Goal: Task Accomplishment & Management: Use online tool/utility

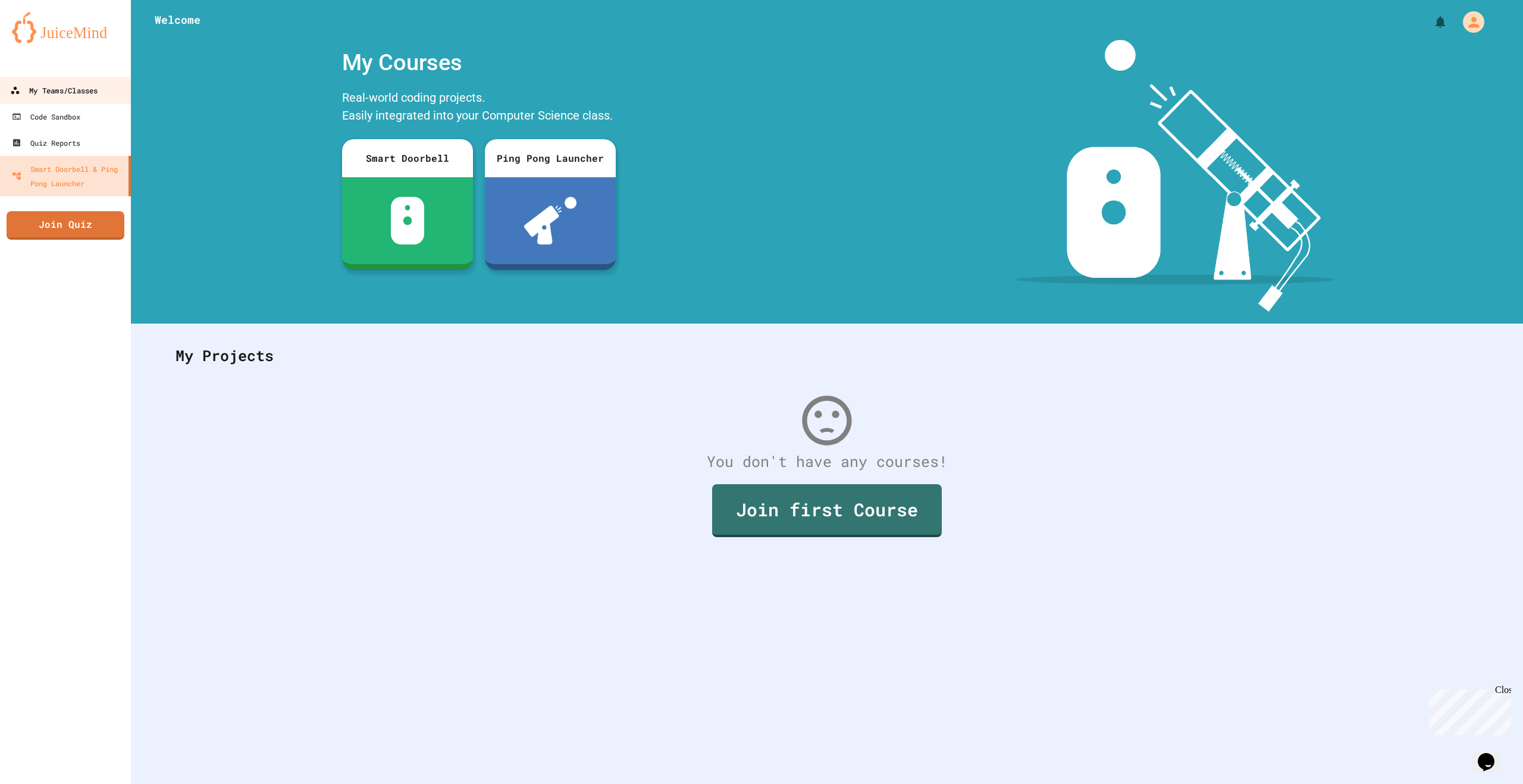
click at [85, 92] on div "My Teams/Classes" at bounding box center [54, 90] width 87 height 15
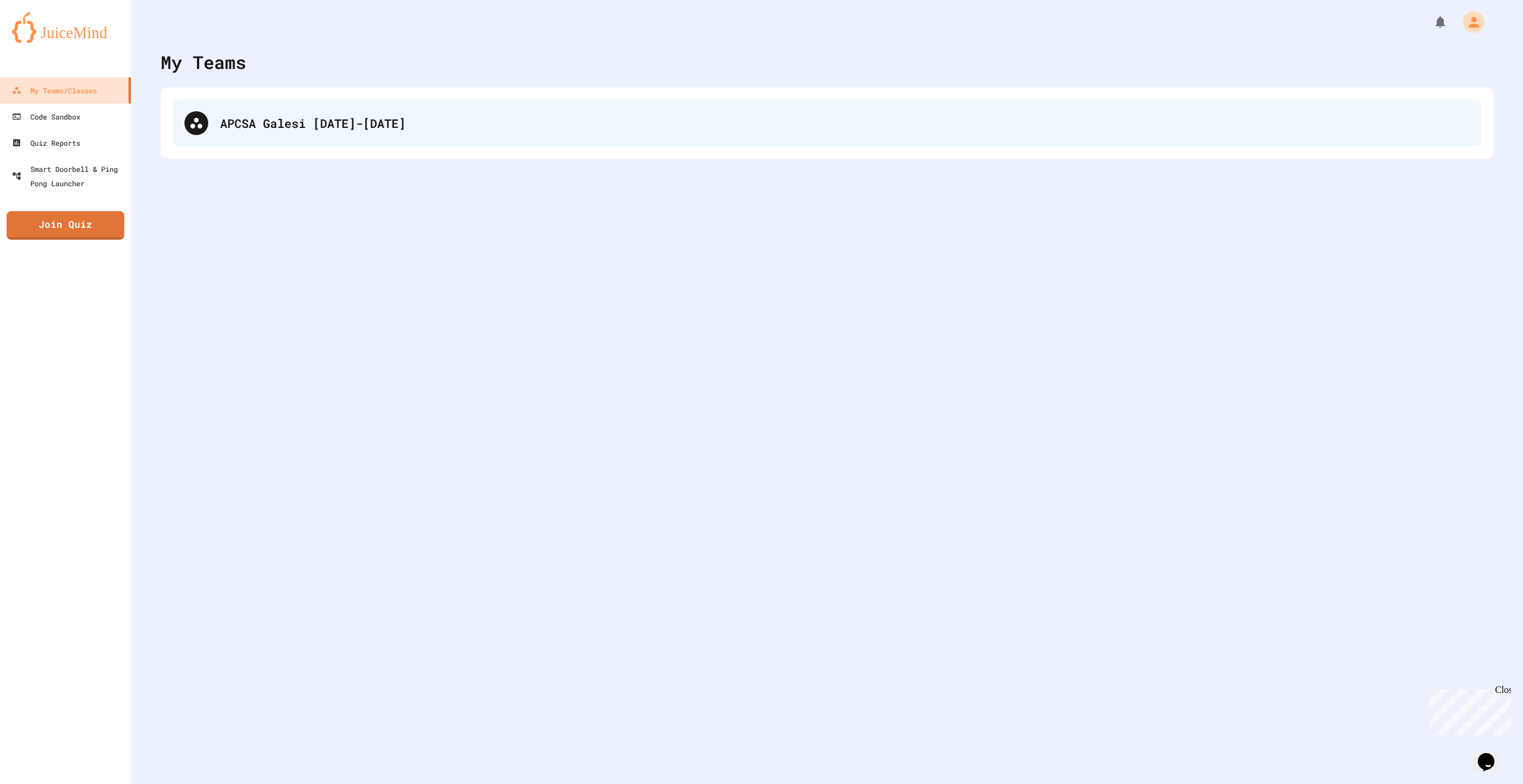
click at [289, 125] on div "APCSA Galesi [DATE]-[DATE]" at bounding box center [845, 123] width 1249 height 18
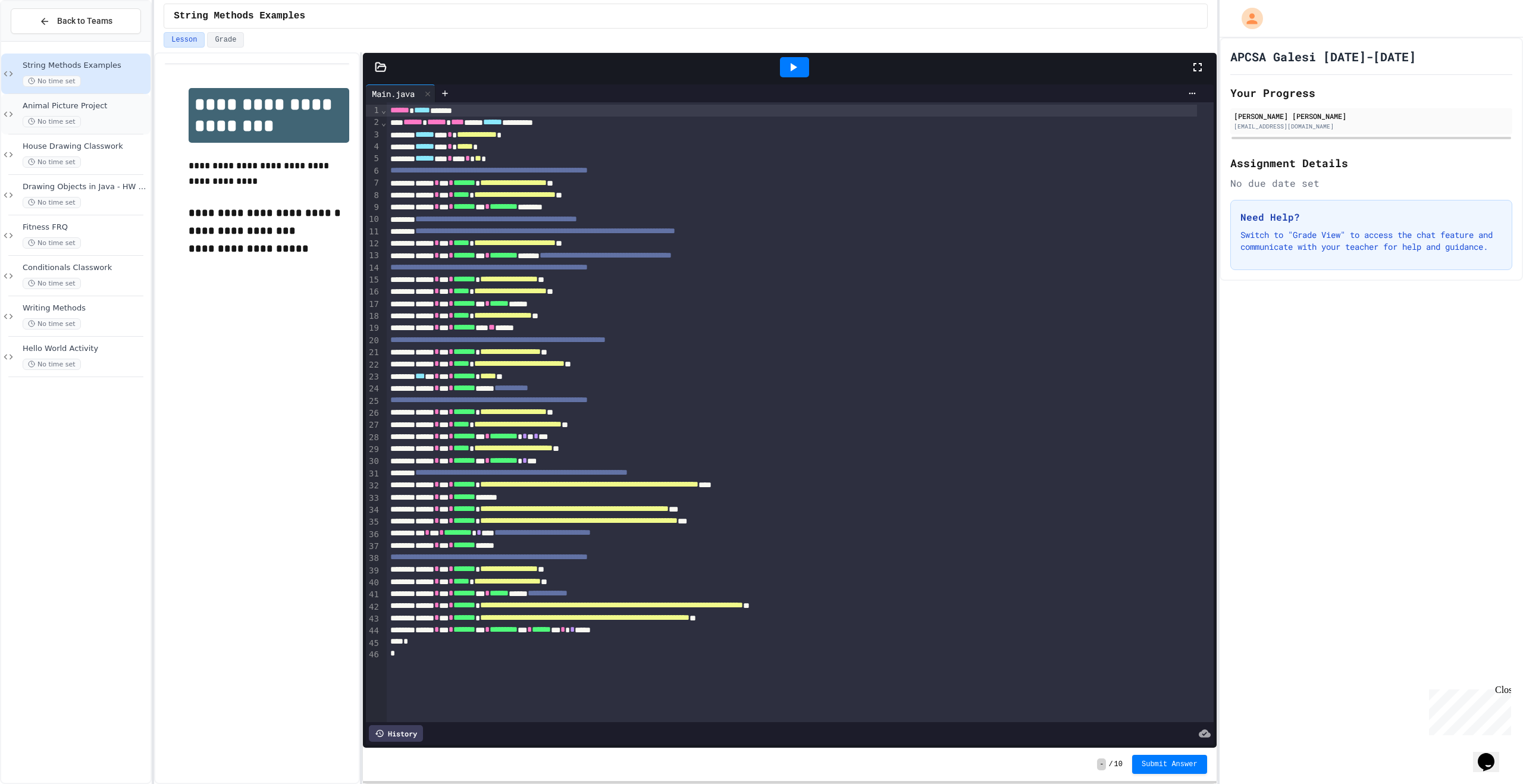
click at [105, 110] on span "Animal Picture Project" at bounding box center [85, 106] width 125 height 10
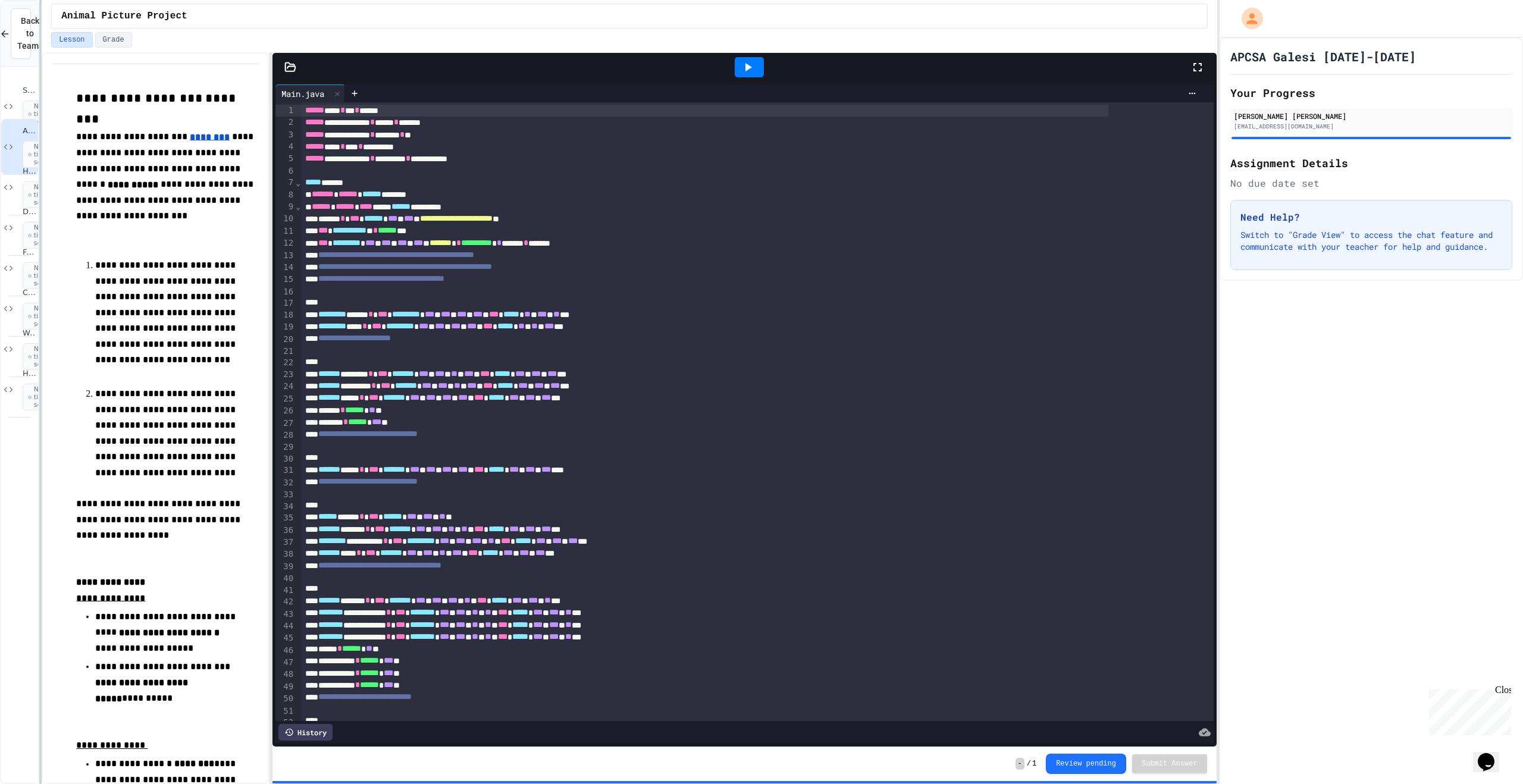
click at [0, 137] on html "**********" at bounding box center [761, 392] width 1523 height 784
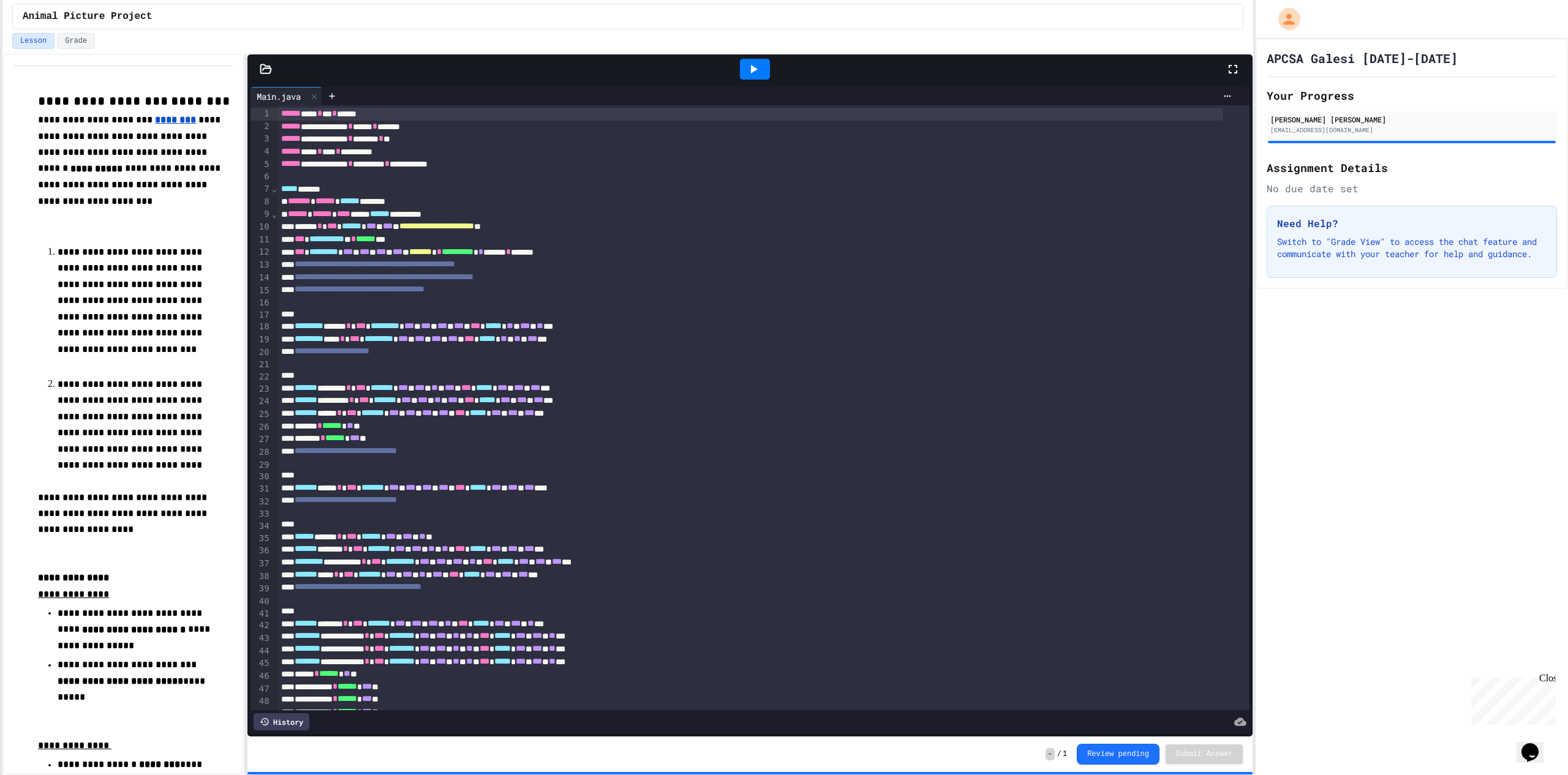
click at [759, 68] on icon at bounding box center [753, 69] width 15 height 15
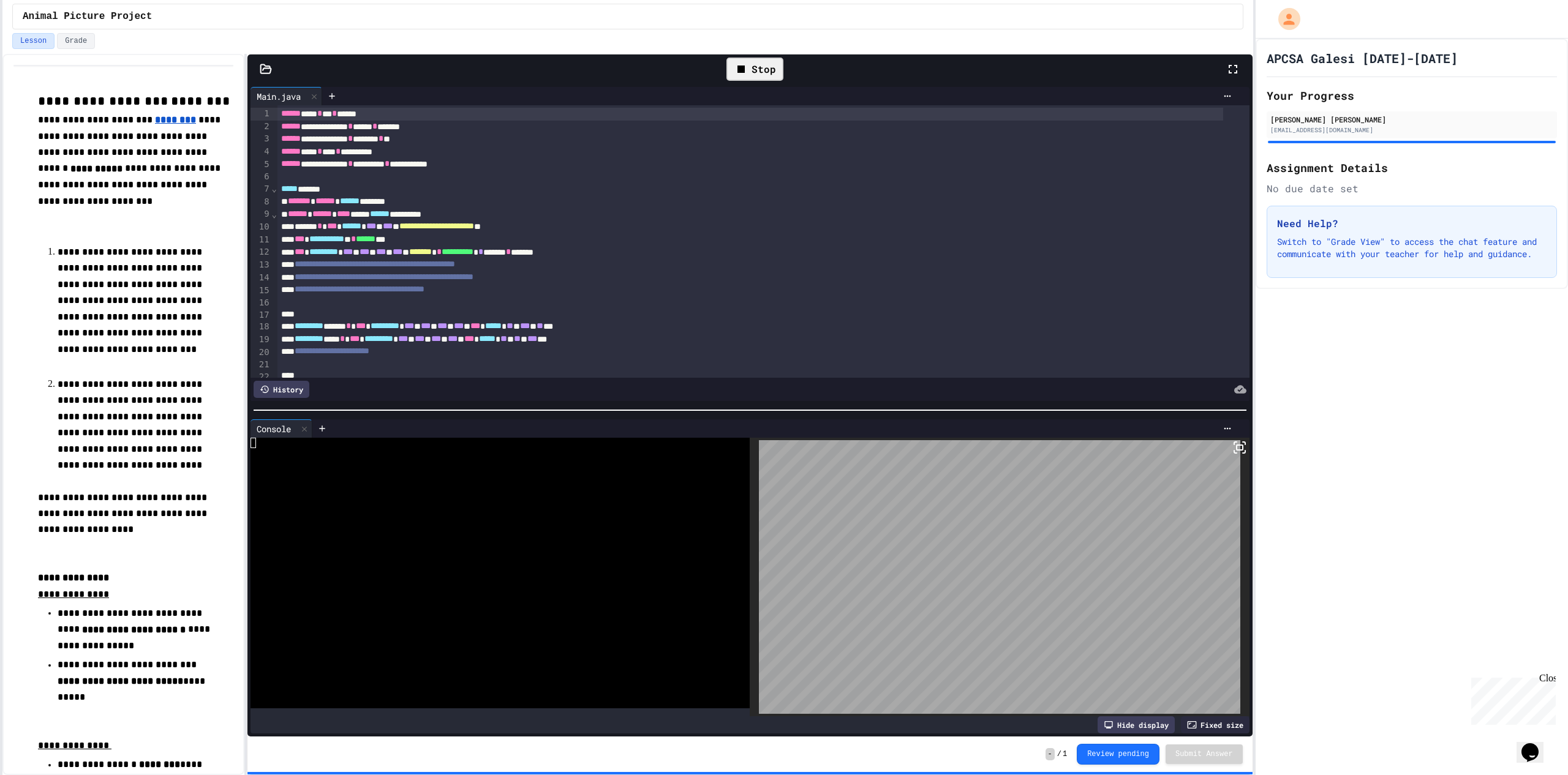
click at [1232, 445] on icon at bounding box center [1239, 447] width 15 height 15
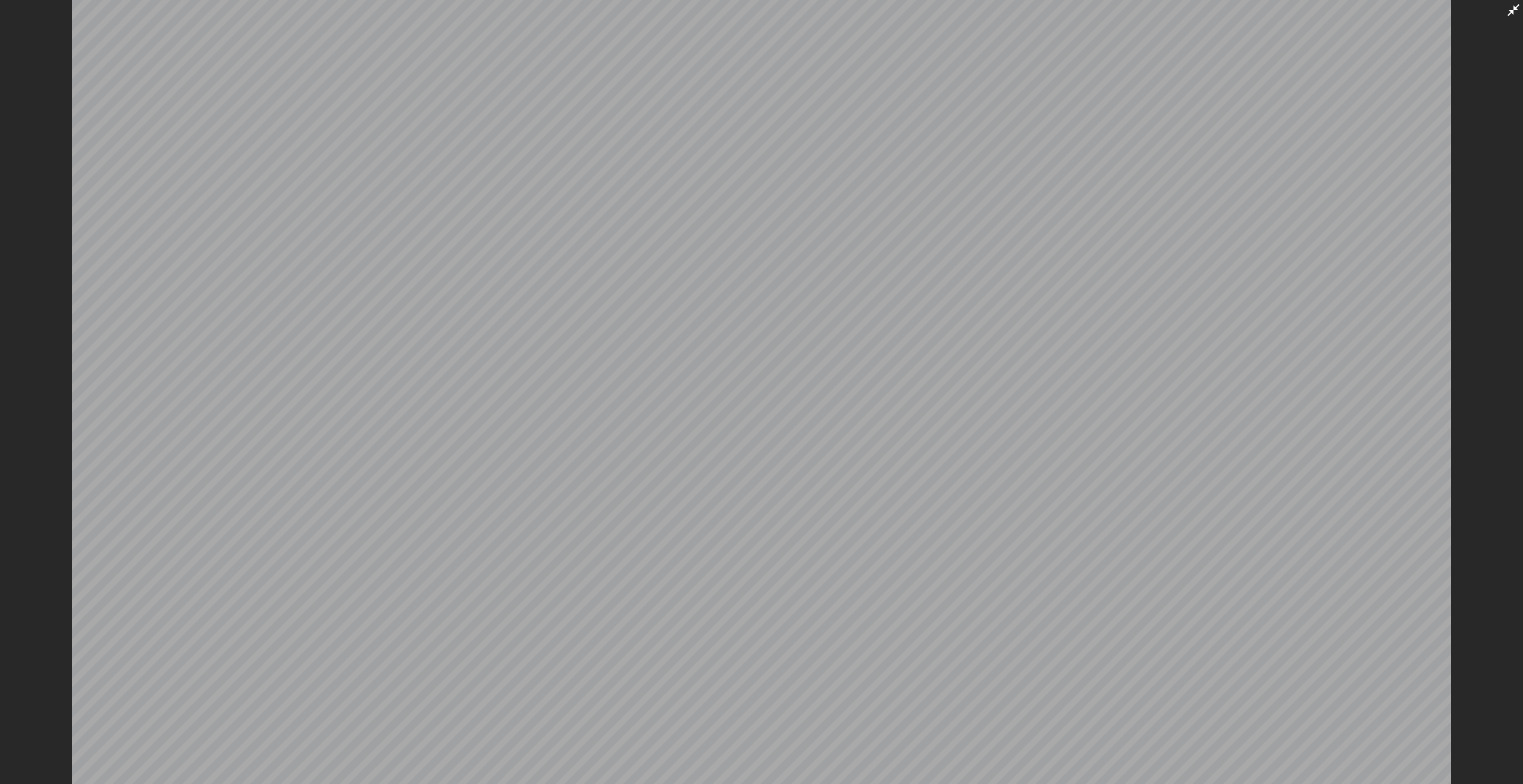
click at [1511, 11] on icon at bounding box center [1513, 10] width 14 height 14
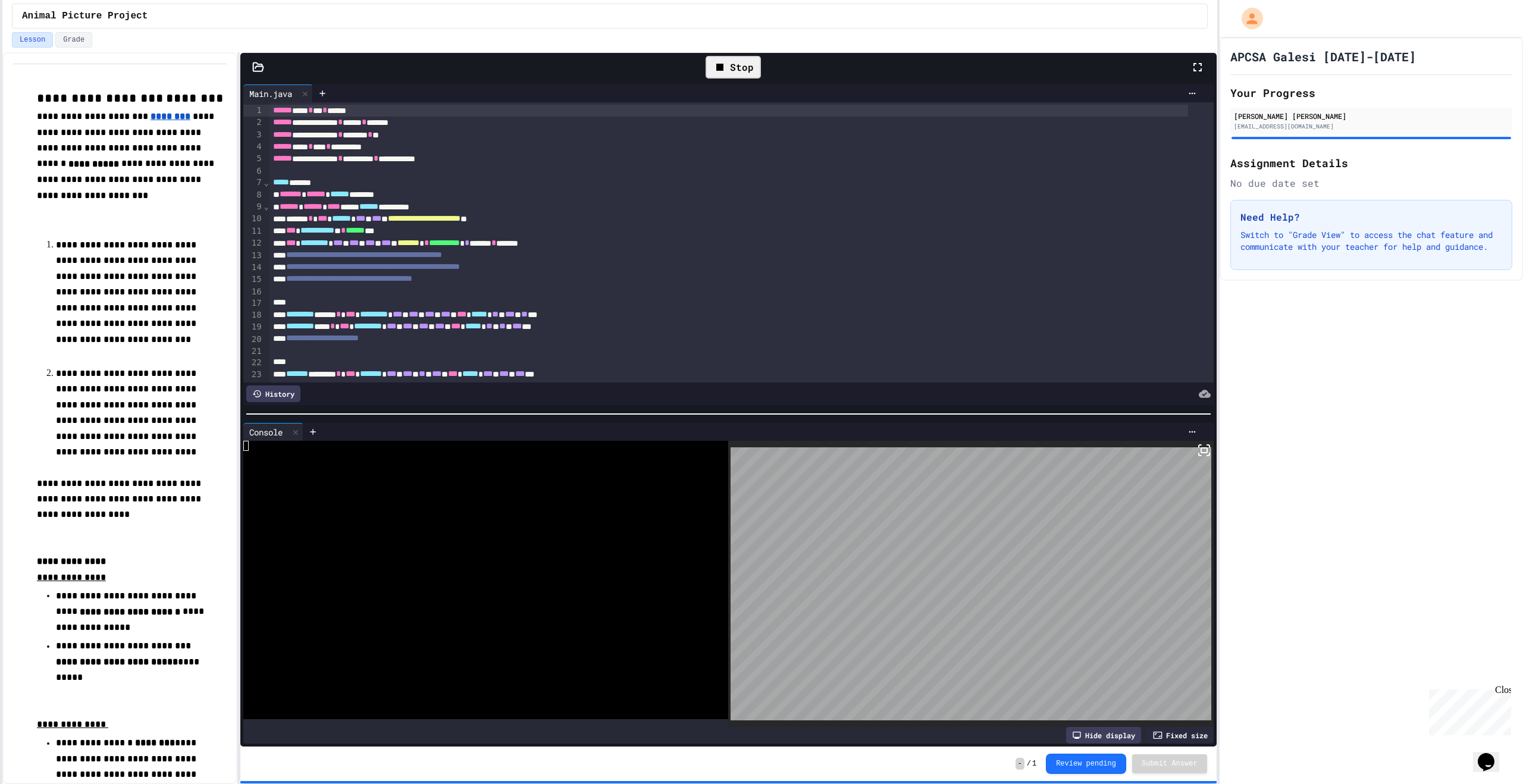
click at [737, 68] on div "Stop" at bounding box center [733, 67] width 56 height 22
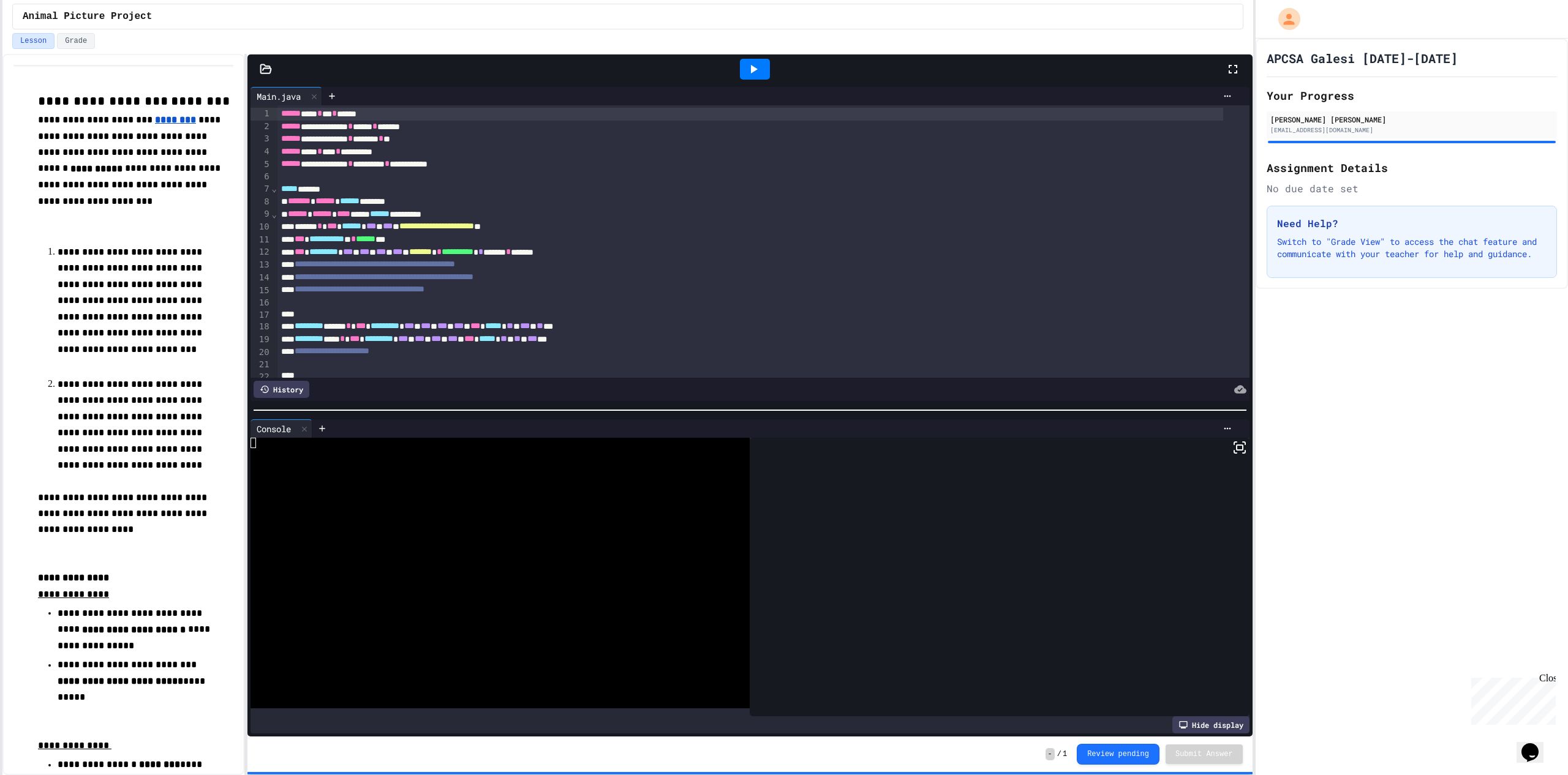
click at [381, 42] on div "Lesson Grade" at bounding box center [628, 40] width 1231 height 16
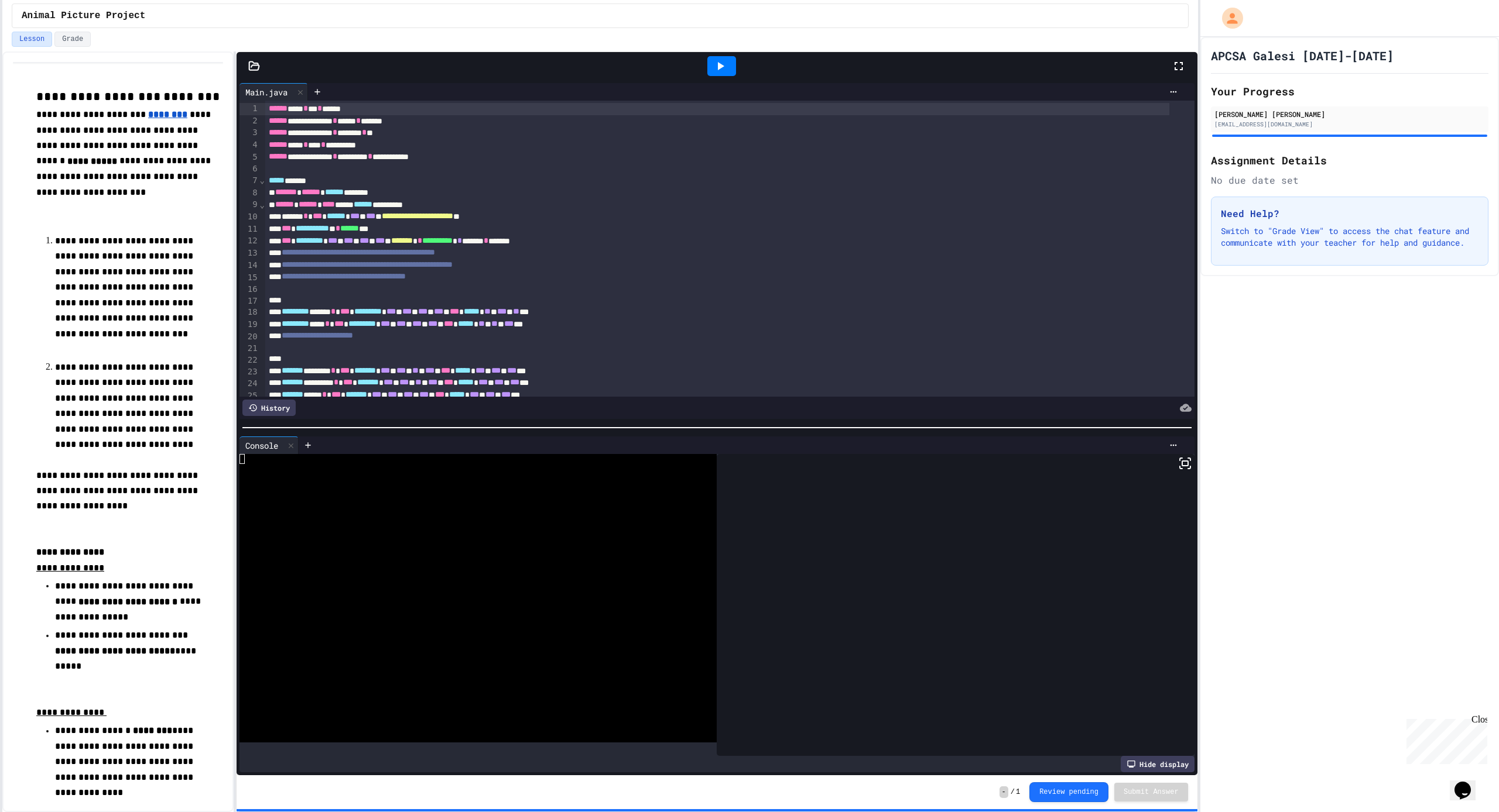
click at [731, 64] on div at bounding box center [722, 66] width 29 height 20
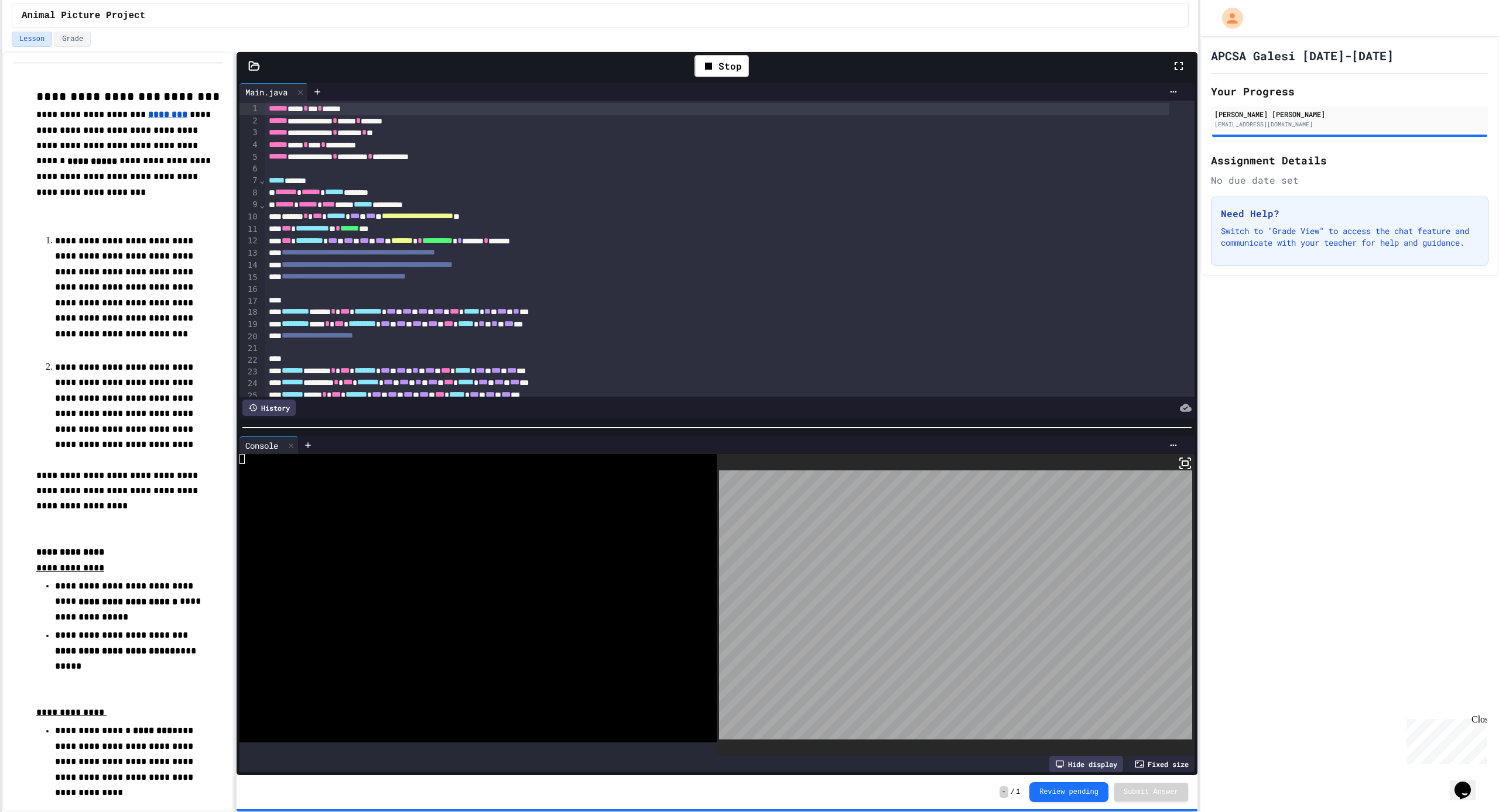
click at [1183, 460] on div at bounding box center [955, 605] width 477 height 302
click at [1180, 460] on icon at bounding box center [1185, 463] width 14 height 14
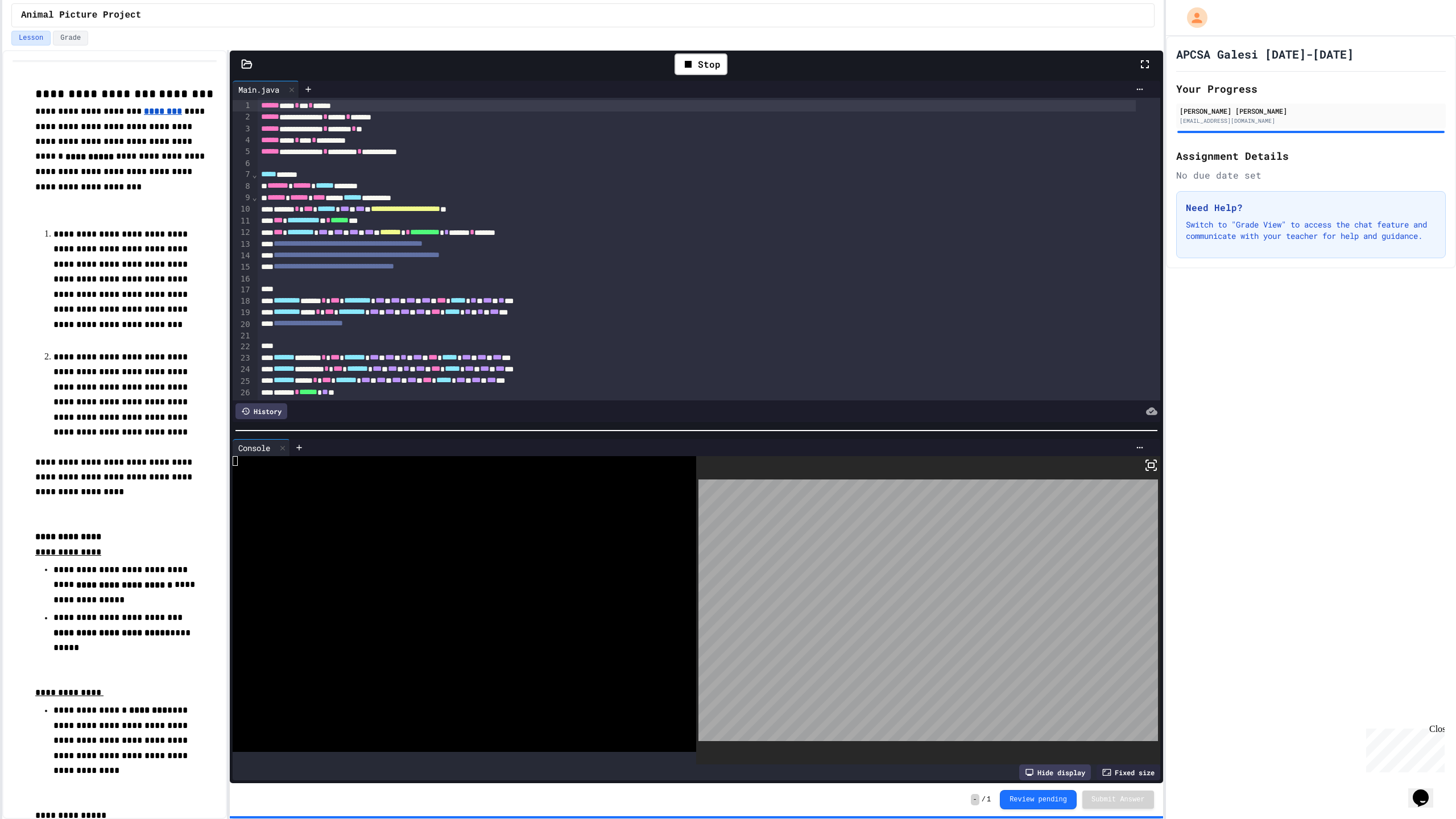
click at [283, 444] on div at bounding box center [728, 409] width 1456 height 819
click at [701, 69] on div "Stop" at bounding box center [701, 64] width 53 height 21
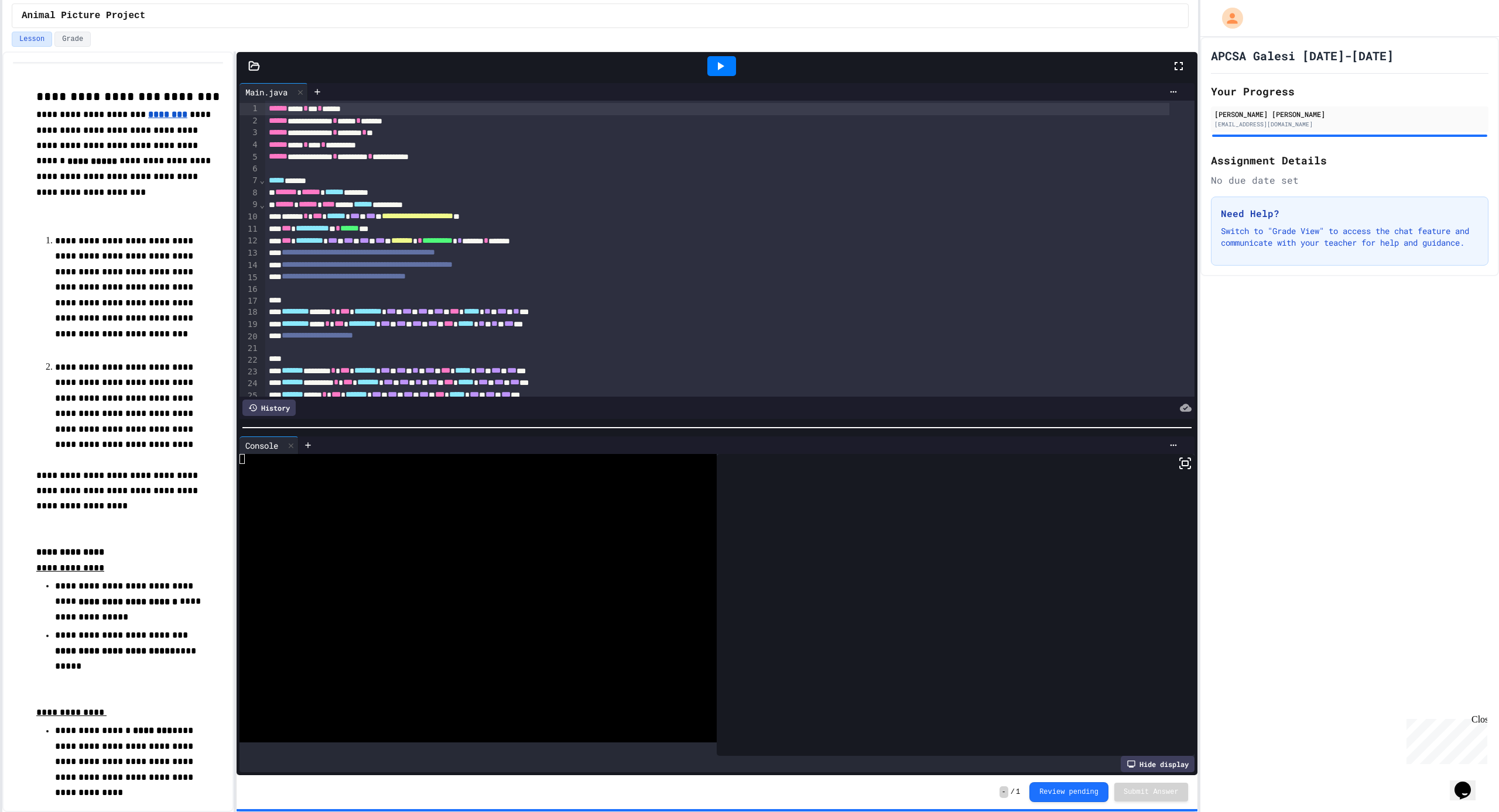
click at [722, 72] on icon at bounding box center [720, 66] width 14 height 14
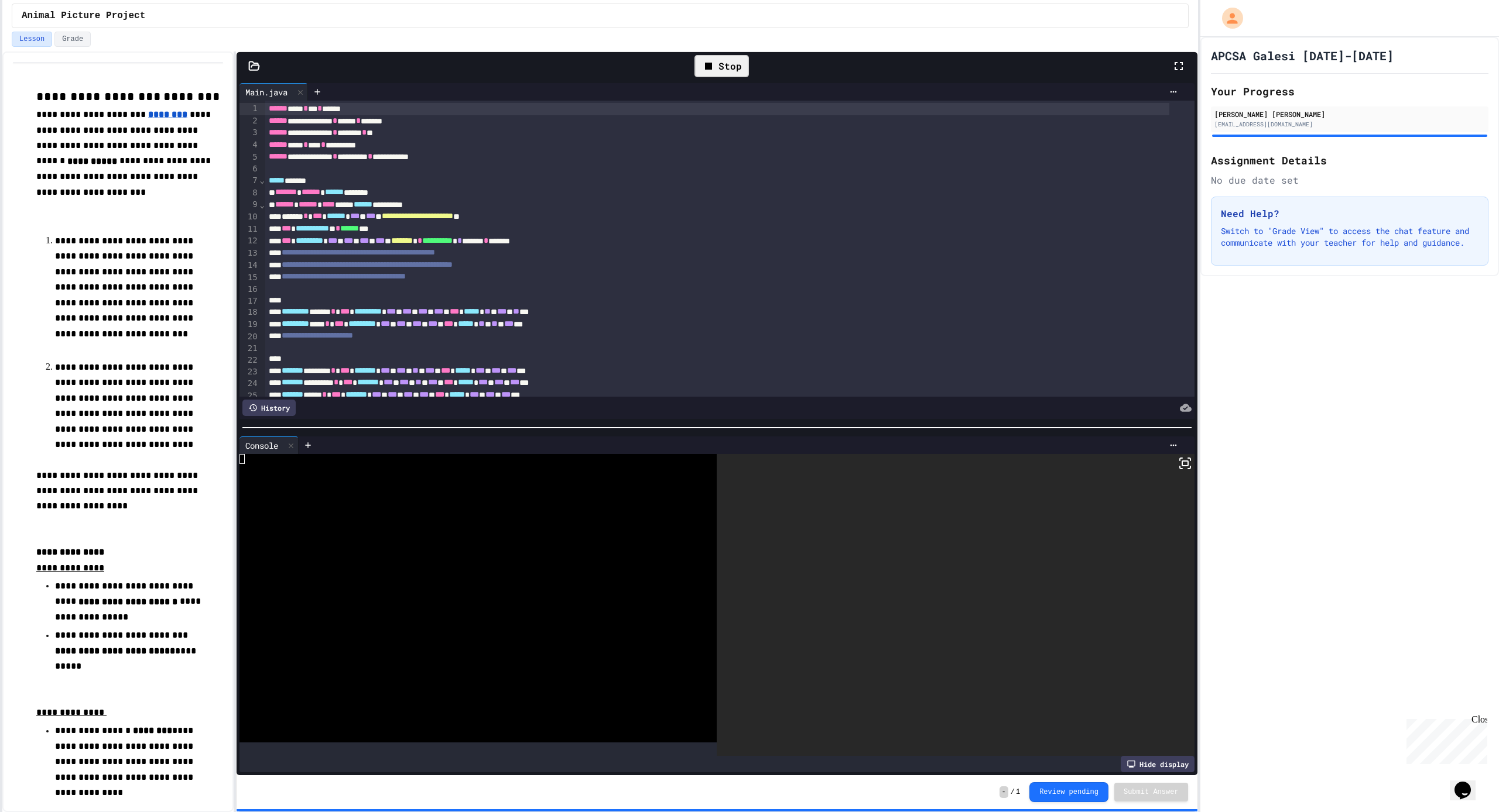
click at [1178, 460] on icon at bounding box center [1185, 463] width 14 height 14
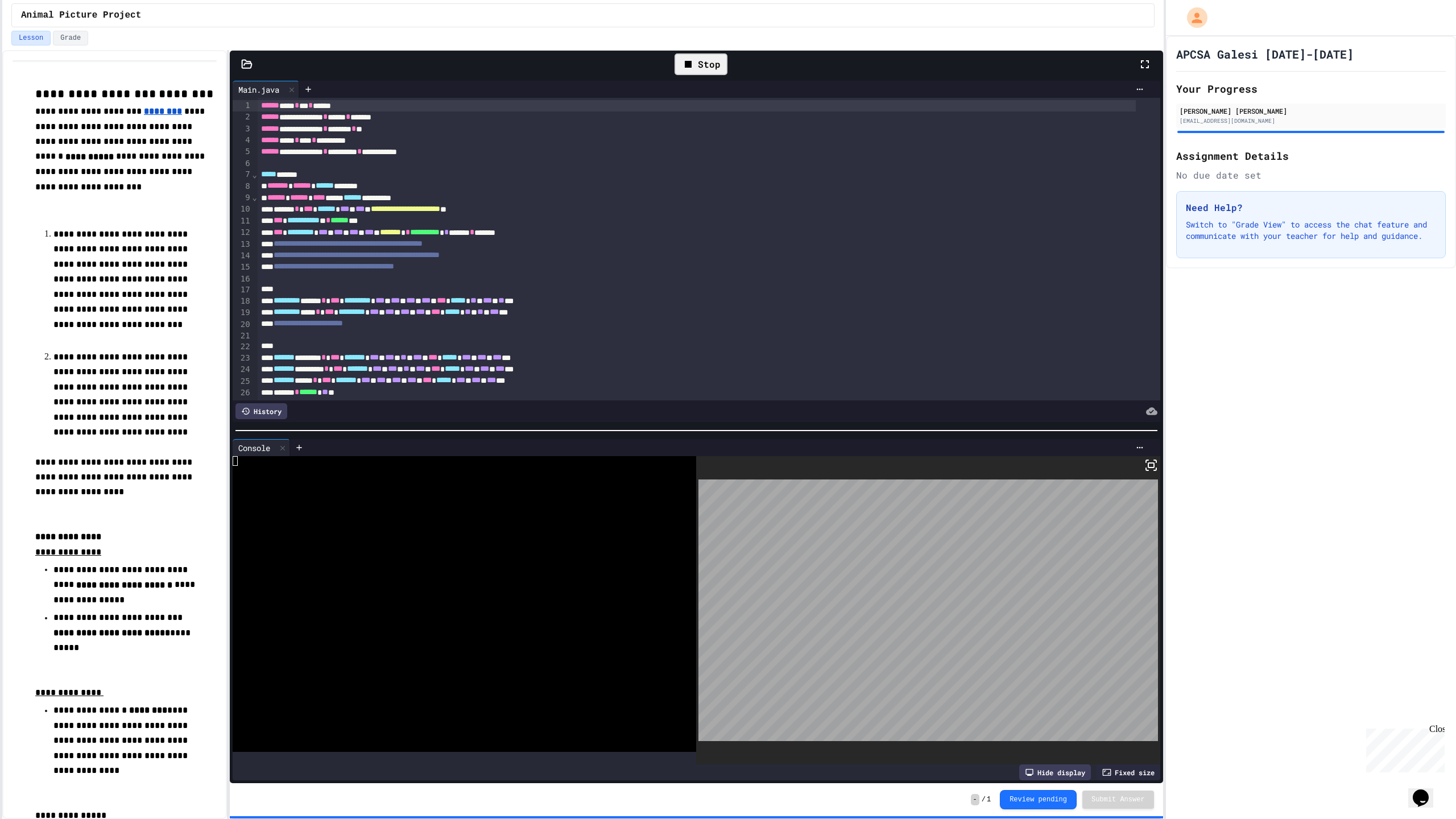
click at [707, 66] on div at bounding box center [728, 409] width 1456 height 819
click at [707, 66] on div "Stop" at bounding box center [701, 64] width 53 height 21
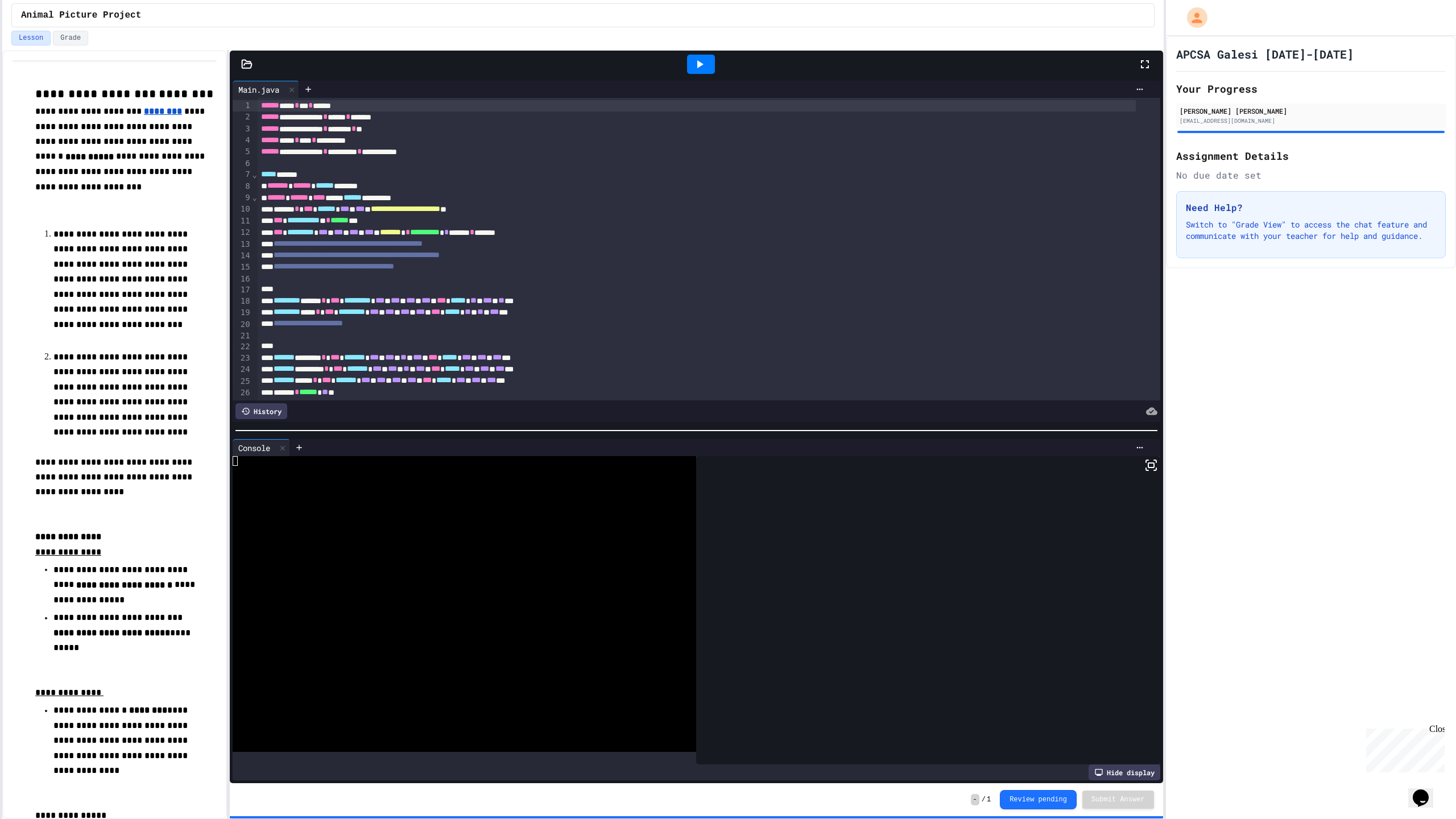
click at [707, 66] on div at bounding box center [701, 64] width 28 height 19
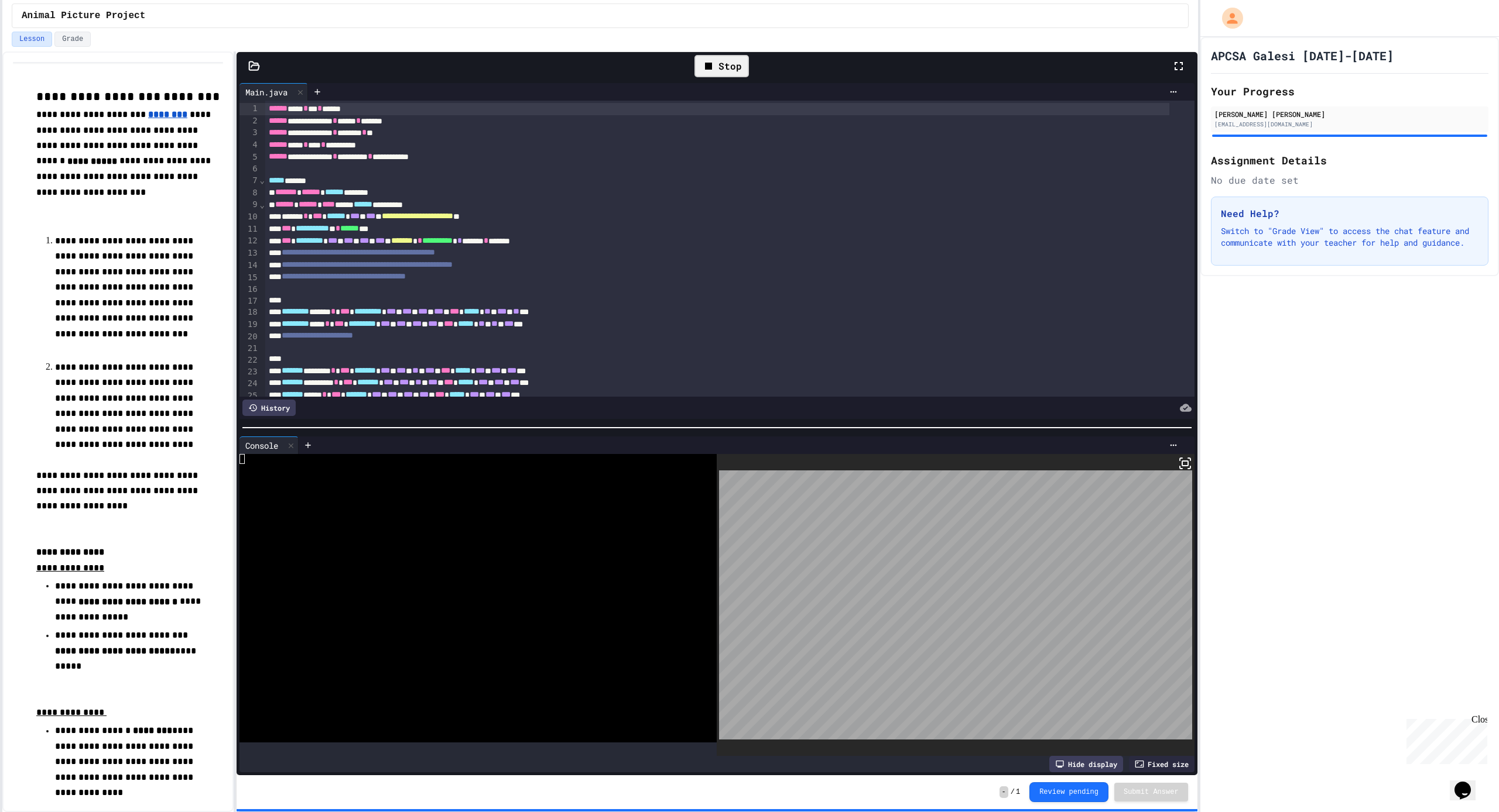
click at [1178, 458] on icon at bounding box center [1185, 463] width 14 height 14
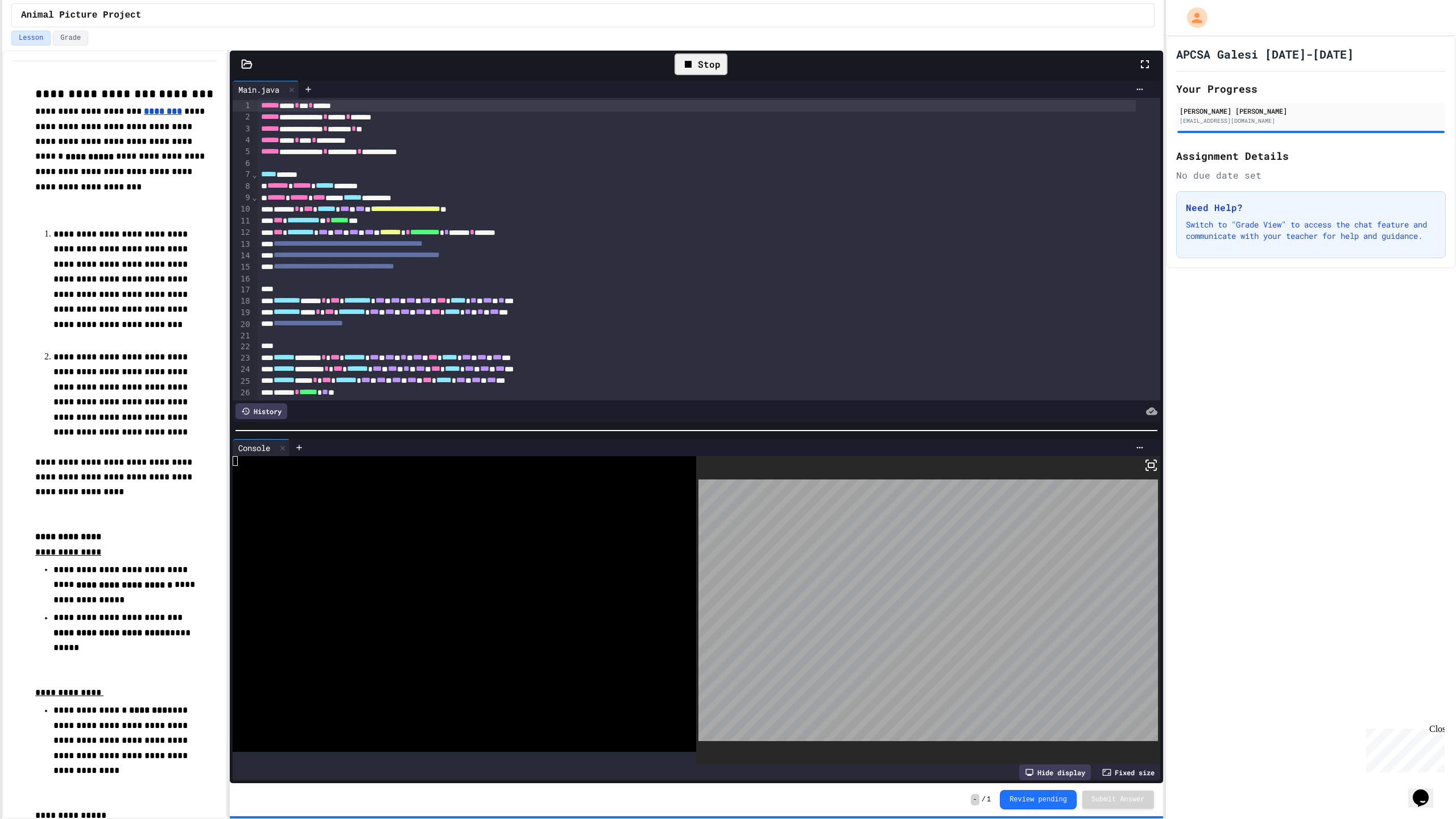
click at [679, 64] on div at bounding box center [728, 409] width 1456 height 819
click at [690, 64] on icon at bounding box center [688, 64] width 7 height 7
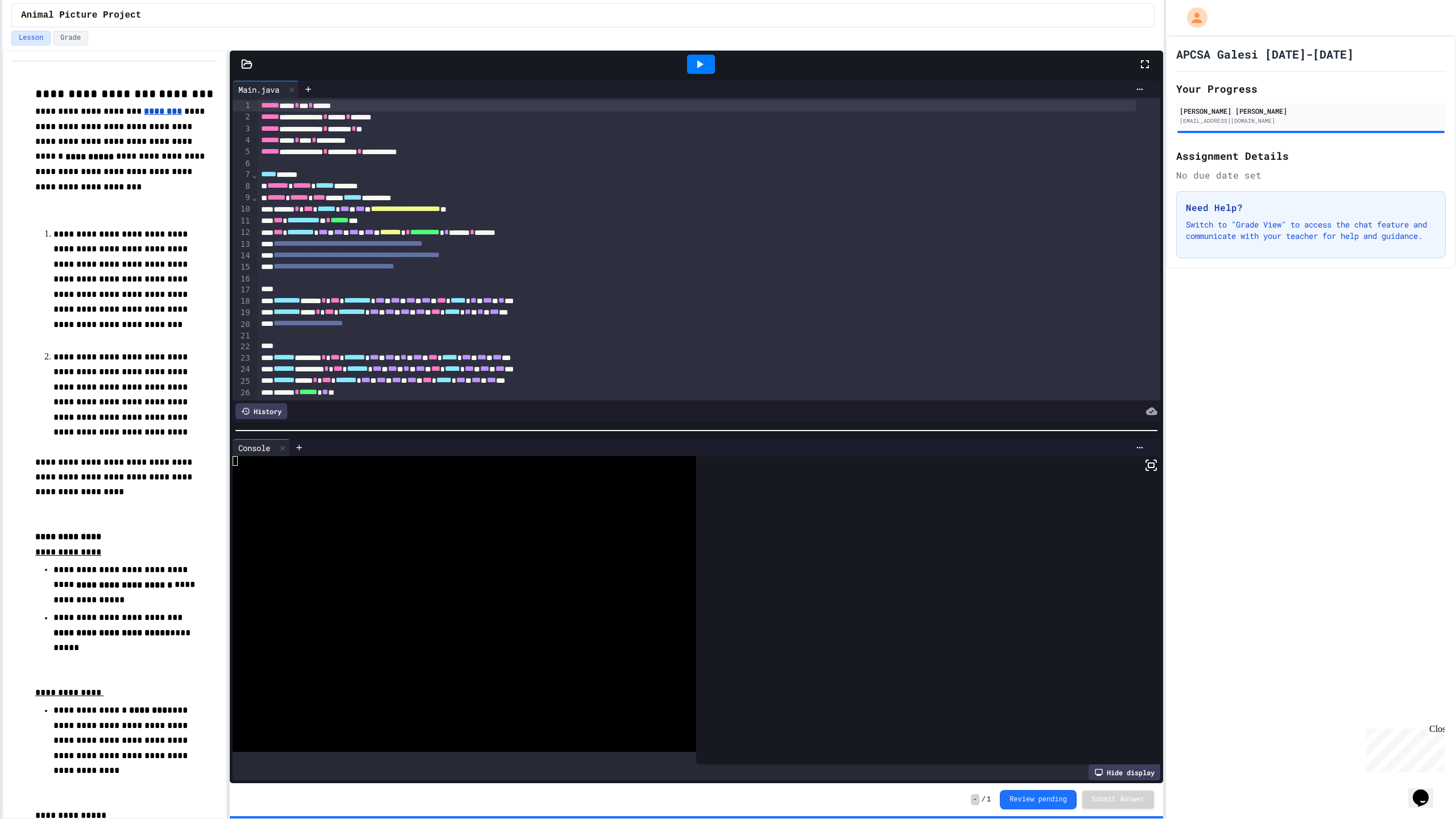
click at [699, 67] on icon at bounding box center [699, 64] width 14 height 14
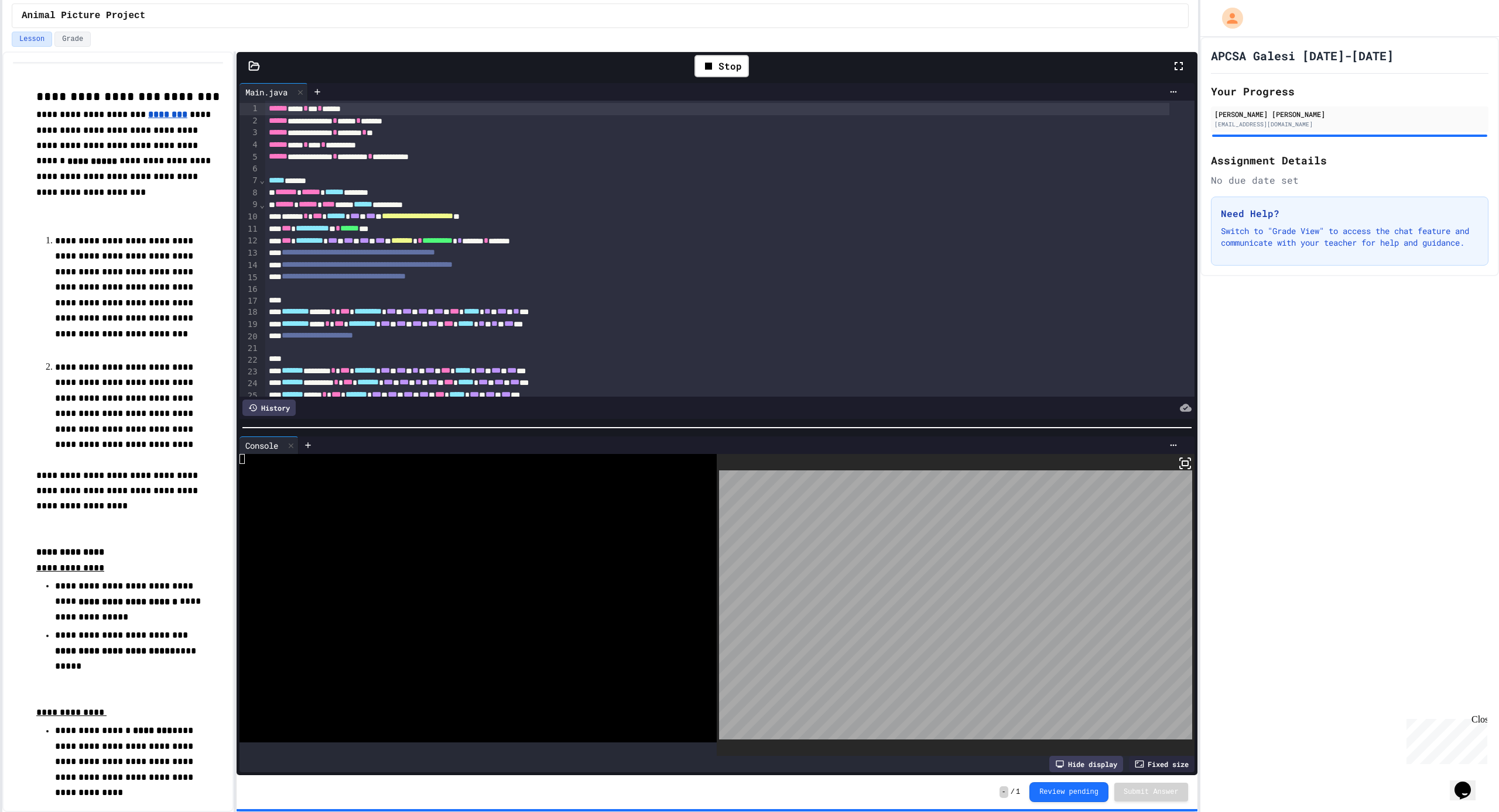
click at [1046, 549] on body "**********" at bounding box center [749, 406] width 1499 height 812
click at [1178, 460] on icon at bounding box center [1185, 463] width 14 height 14
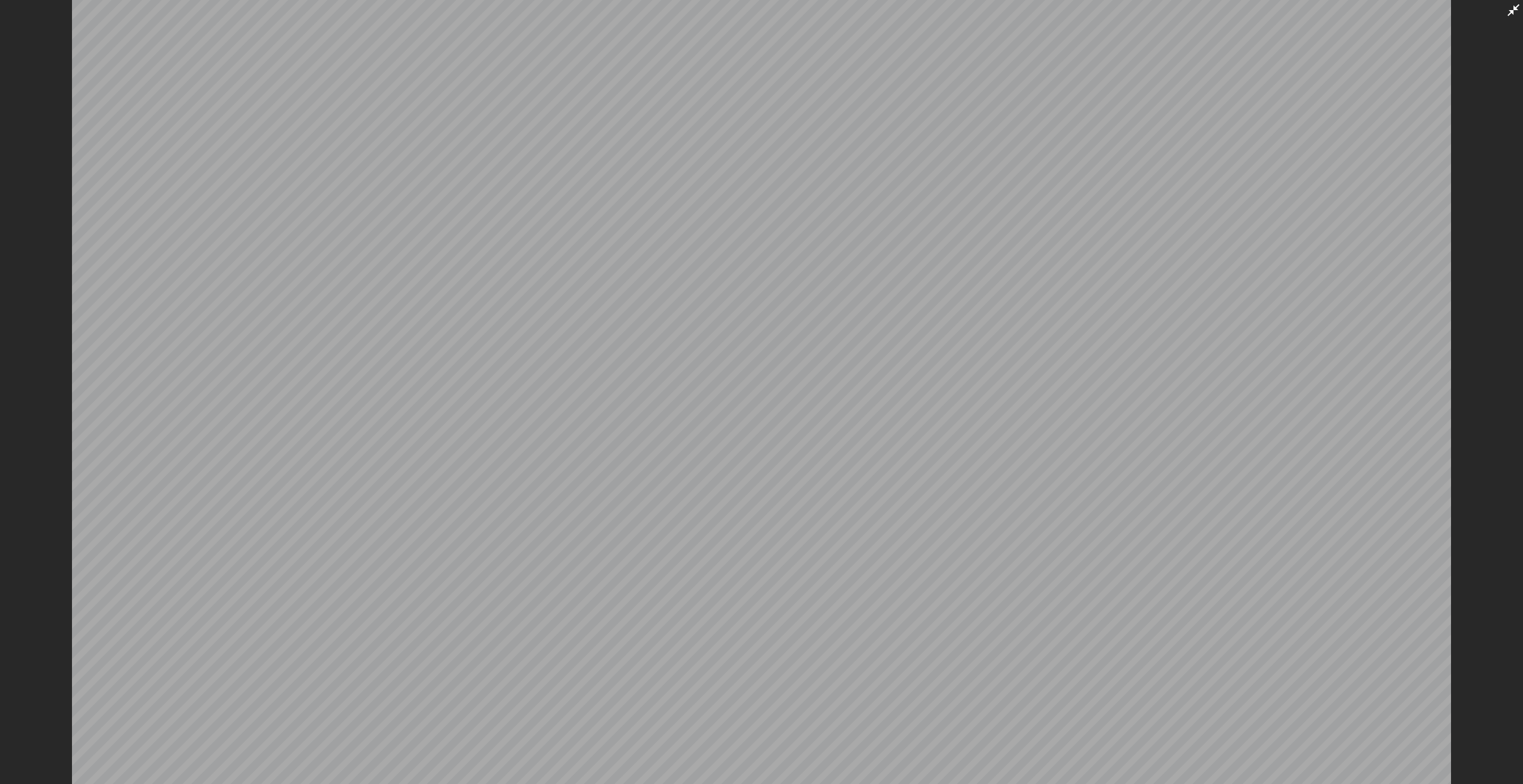
click at [1515, 14] on icon at bounding box center [1513, 10] width 14 height 14
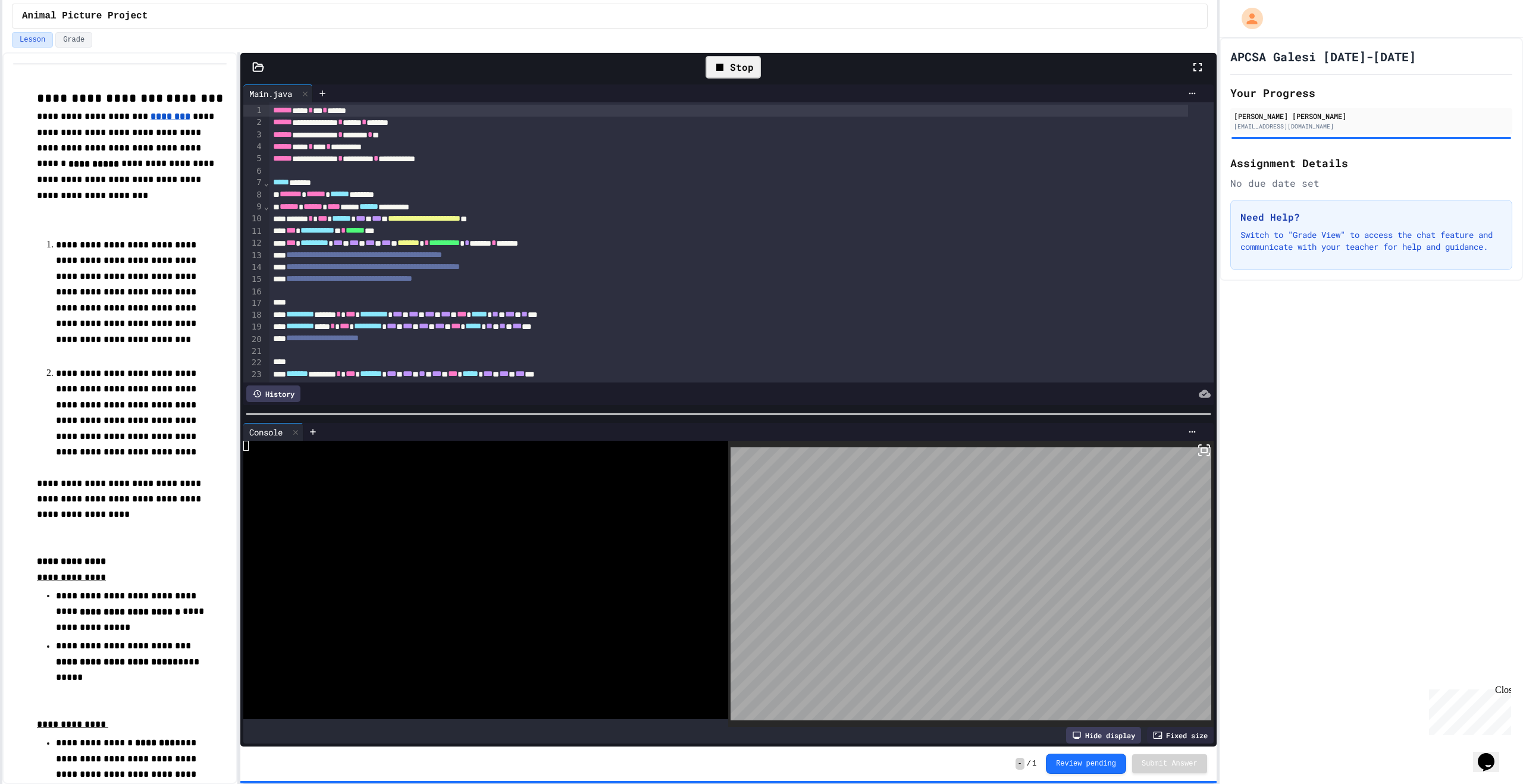
click at [732, 60] on div "Stop" at bounding box center [733, 67] width 56 height 22
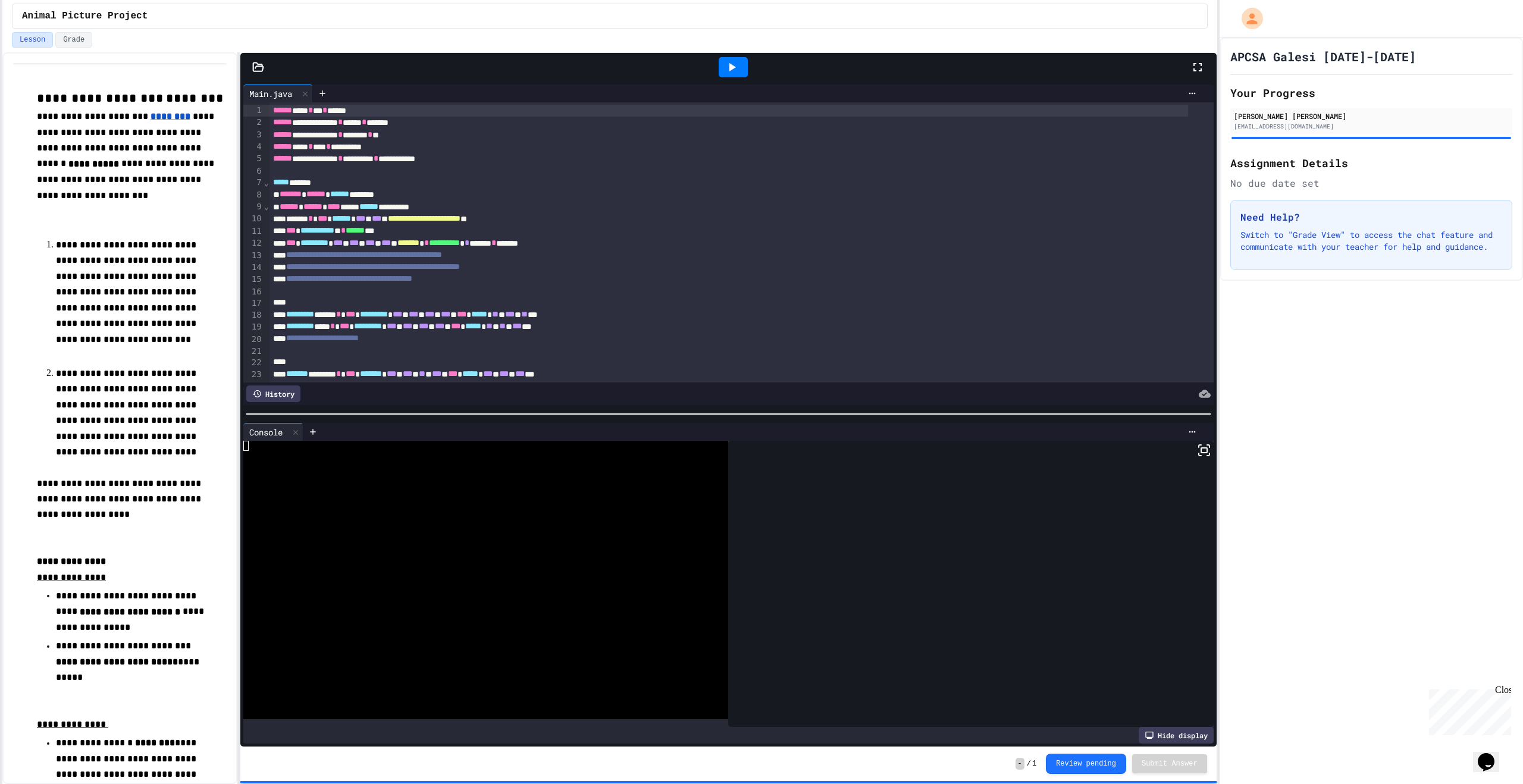
click at [732, 60] on icon at bounding box center [731, 67] width 14 height 14
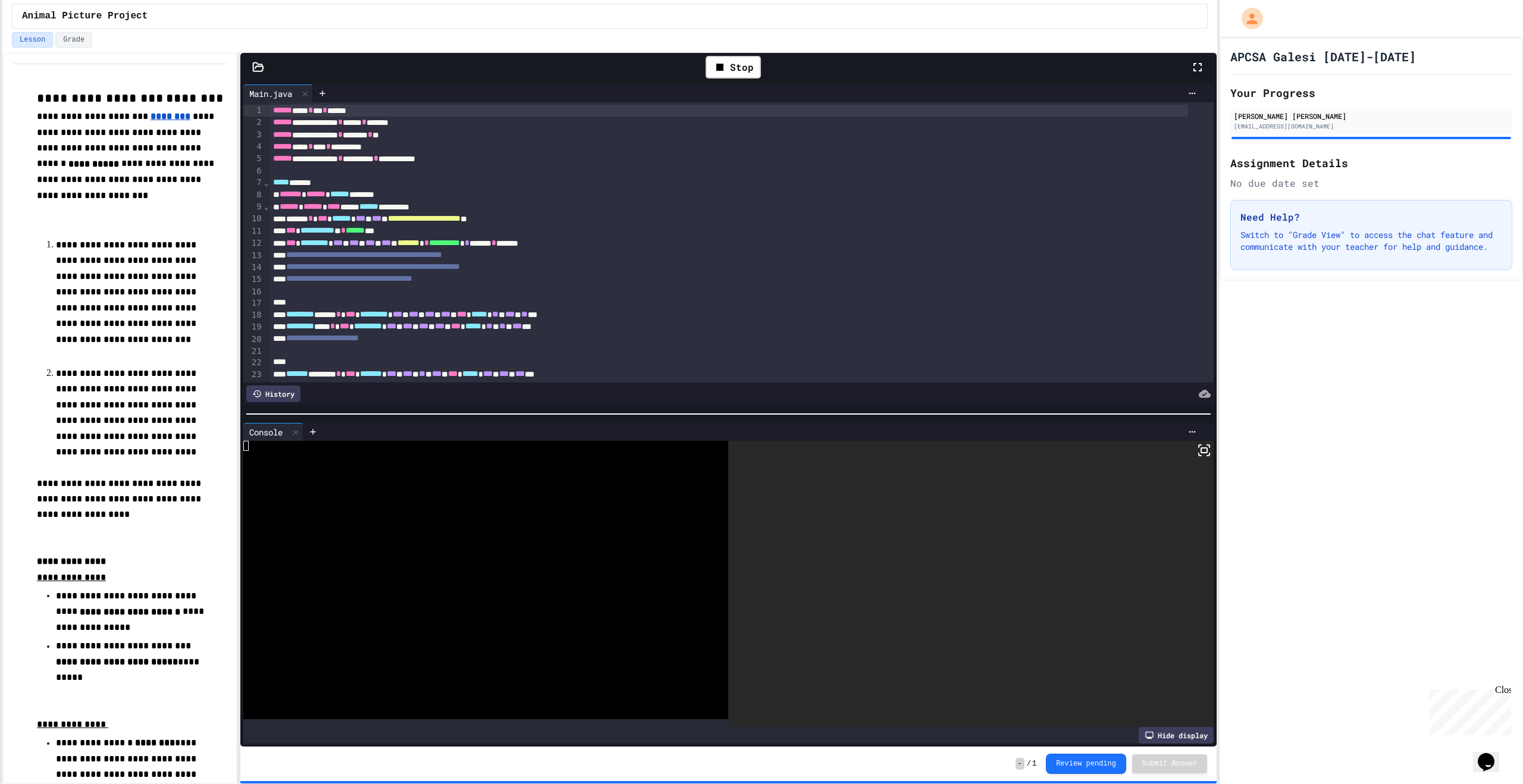
click at [1197, 445] on icon at bounding box center [1204, 450] width 14 height 14
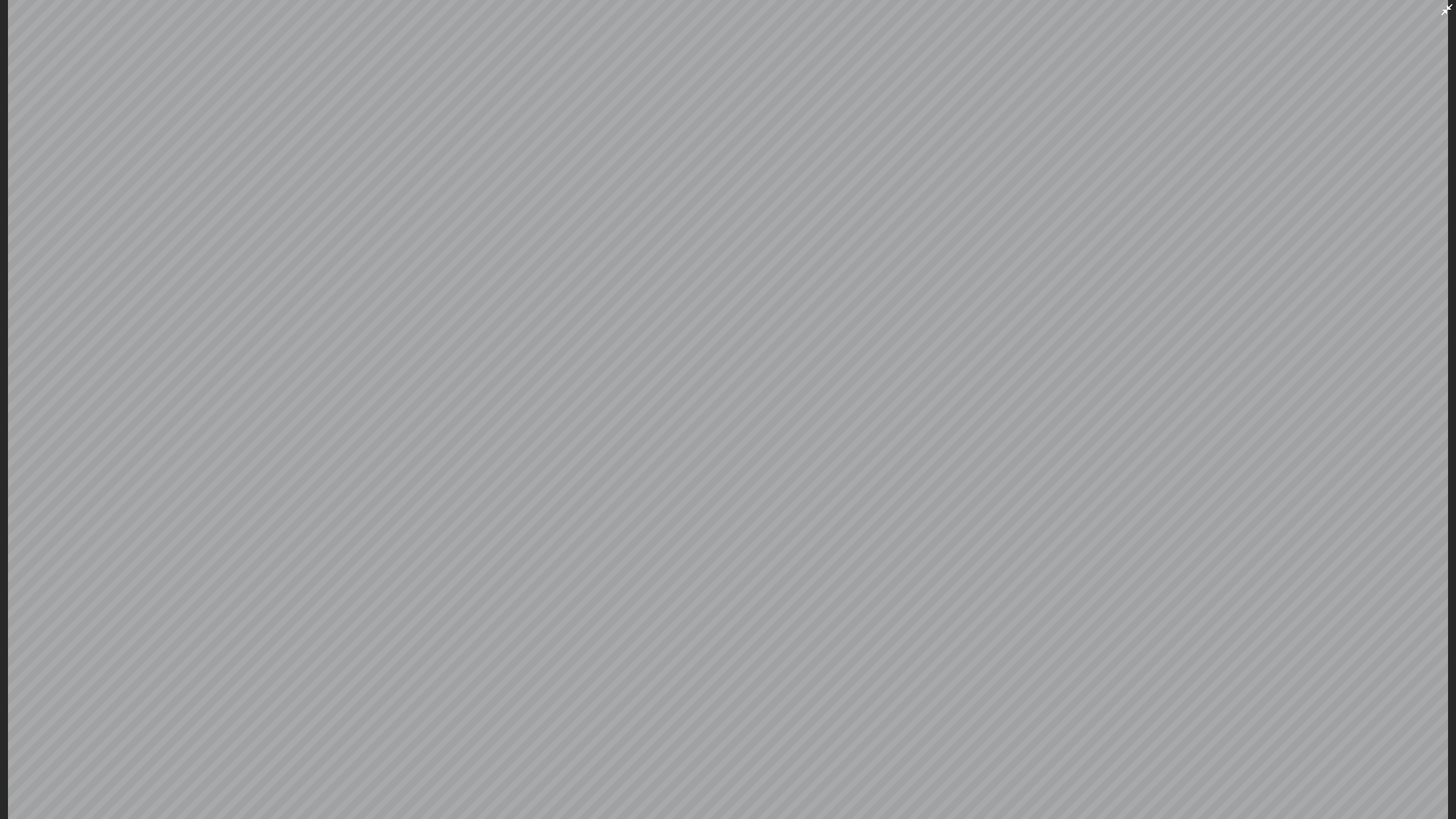
click at [1441, 14] on icon at bounding box center [1446, 10] width 14 height 14
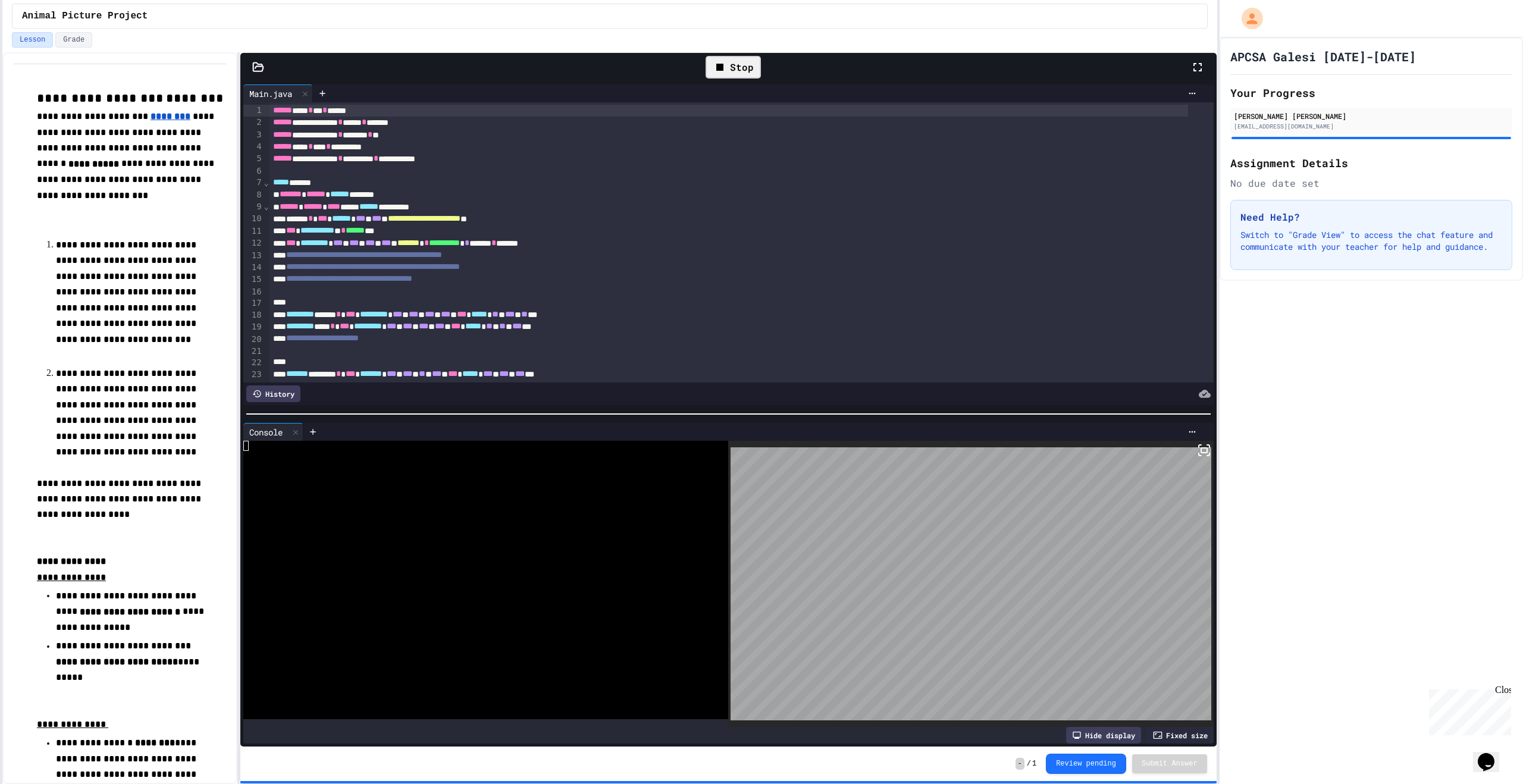
click at [728, 69] on div "Stop" at bounding box center [733, 67] width 56 height 22
